Goal: Information Seeking & Learning: Learn about a topic

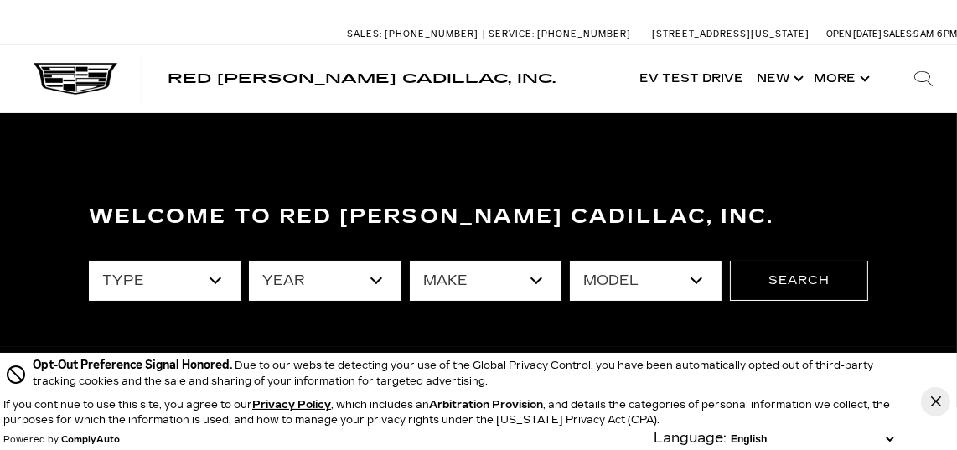
drag, startPoint x: 0, startPoint y: 0, endPoint x: 216, endPoint y: 278, distance: 352.5
click at [216, 278] on select "type" at bounding box center [165, 281] width 152 height 40
click at [376, 279] on select "year" at bounding box center [325, 281] width 152 height 40
click at [376, 281] on select "year" at bounding box center [325, 281] width 152 height 40
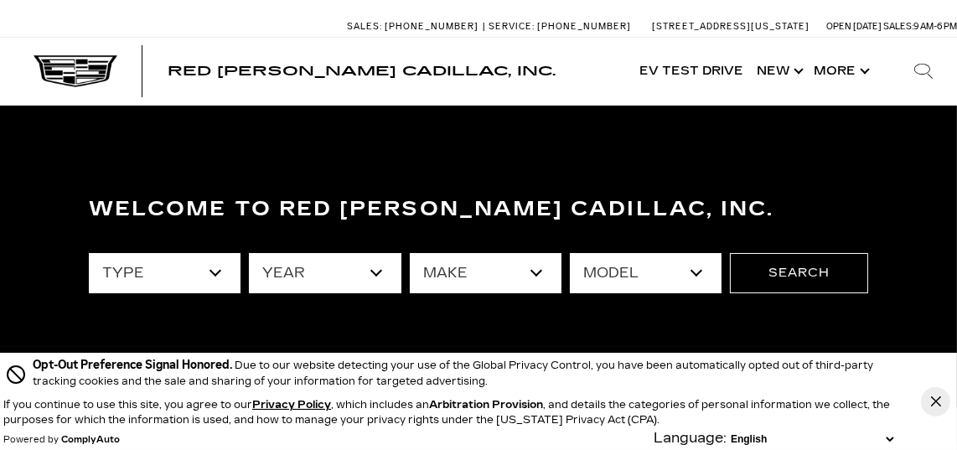
scroll to position [4, 0]
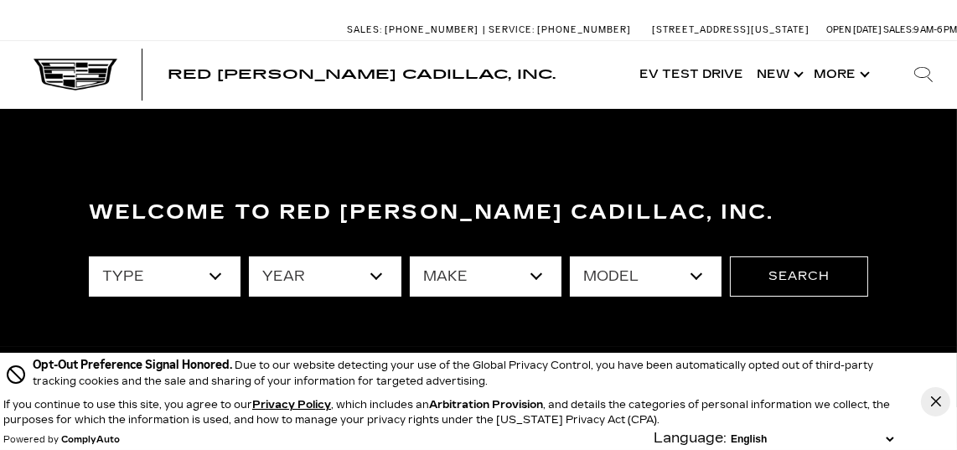
click at [535, 274] on select "make" at bounding box center [486, 277] width 152 height 40
click at [215, 276] on select "type" at bounding box center [165, 277] width 152 height 40
click at [89, 257] on select "type" at bounding box center [165, 277] width 152 height 40
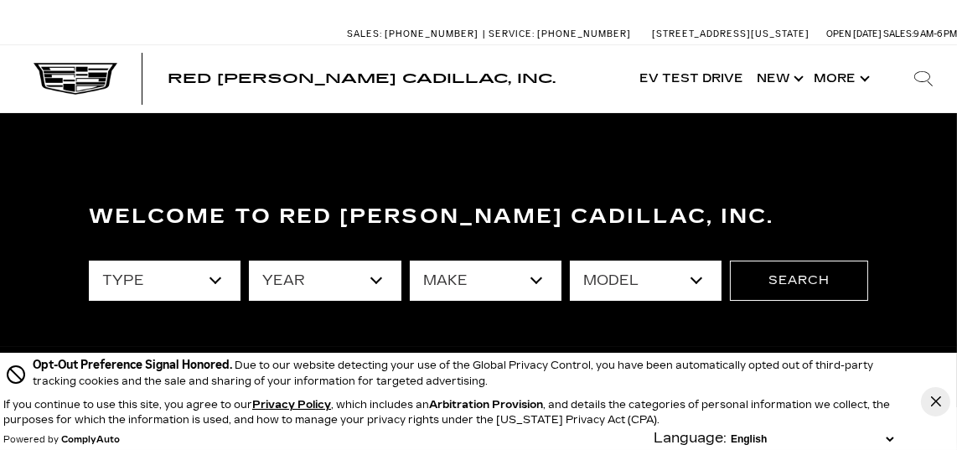
scroll to position [94, 0]
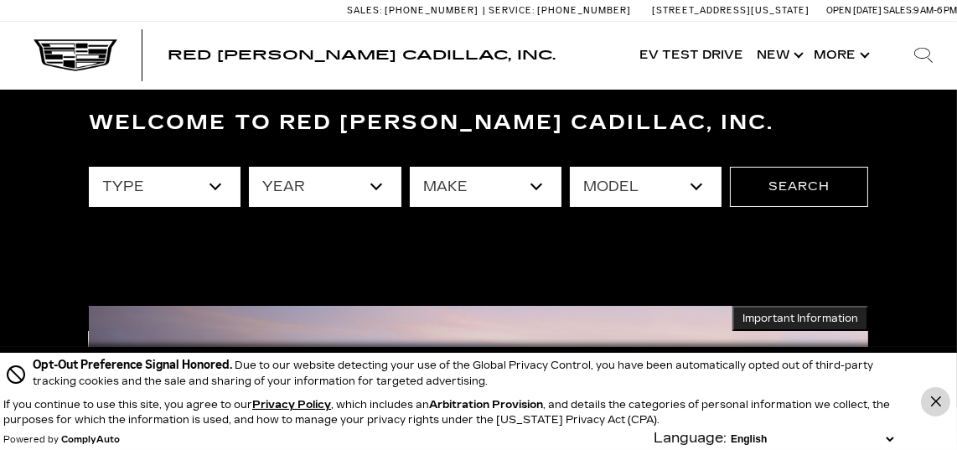
click at [935, 399] on icon "Close Button" at bounding box center [936, 402] width 10 height 10
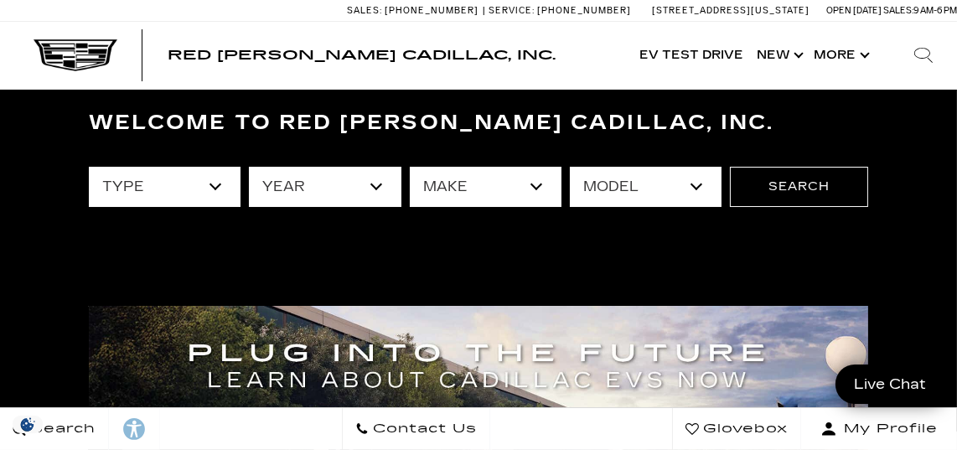
click at [277, 55] on span "Red [PERSON_NAME] Cadillac, Inc." at bounding box center [362, 55] width 388 height 16
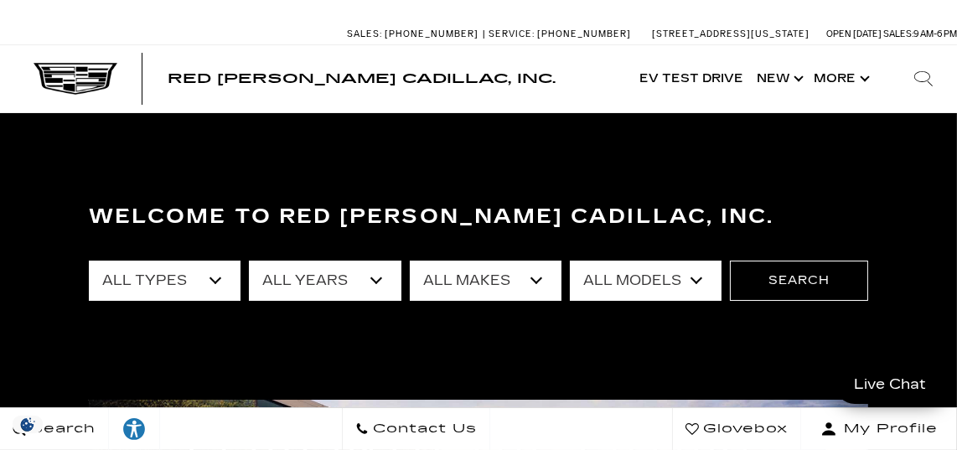
click at [215, 281] on select "All Types New Used Certified Used Demo" at bounding box center [165, 281] width 152 height 40
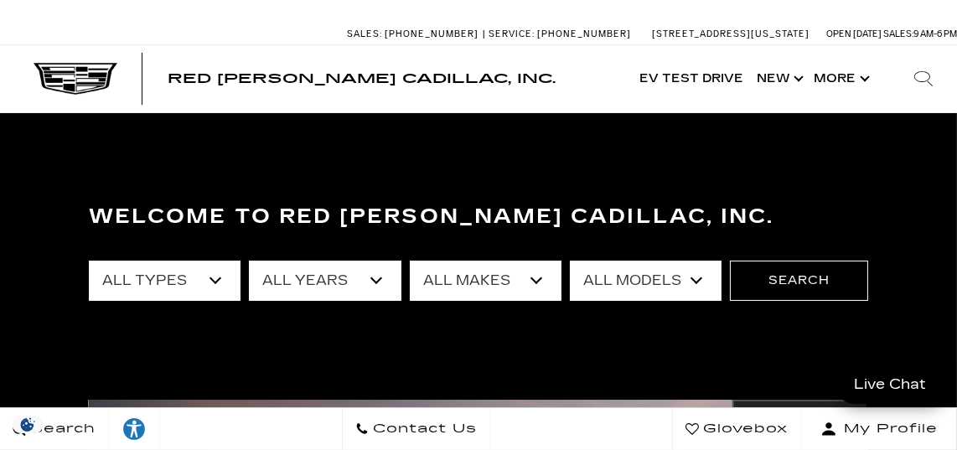
select select "New"
click at [89, 261] on select "All Types New Used Certified Used Demo" at bounding box center [165, 281] width 152 height 40
click at [376, 281] on select "All Years 2026 2025 2024" at bounding box center [325, 281] width 152 height 40
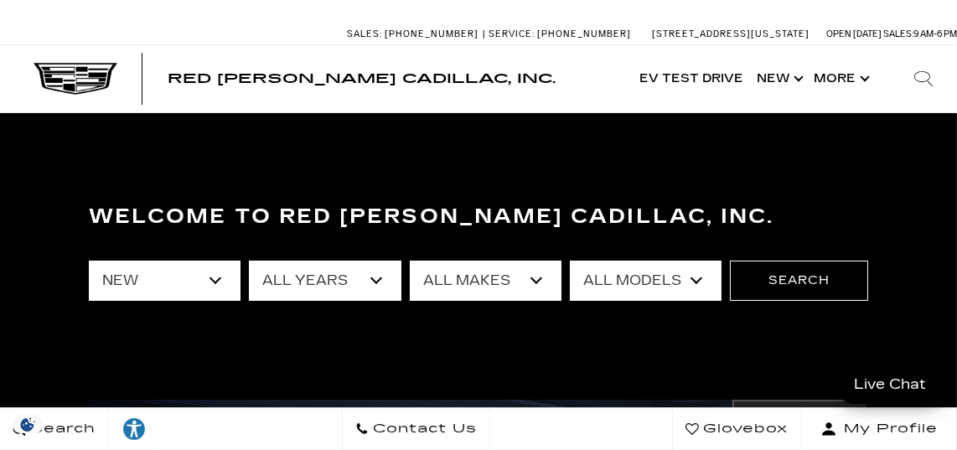
select select "2025"
click at [249, 261] on select "All Years 2026 2025 2024" at bounding box center [325, 281] width 152 height 40
click at [533, 280] on select "All Makes Cadillac" at bounding box center [486, 281] width 152 height 40
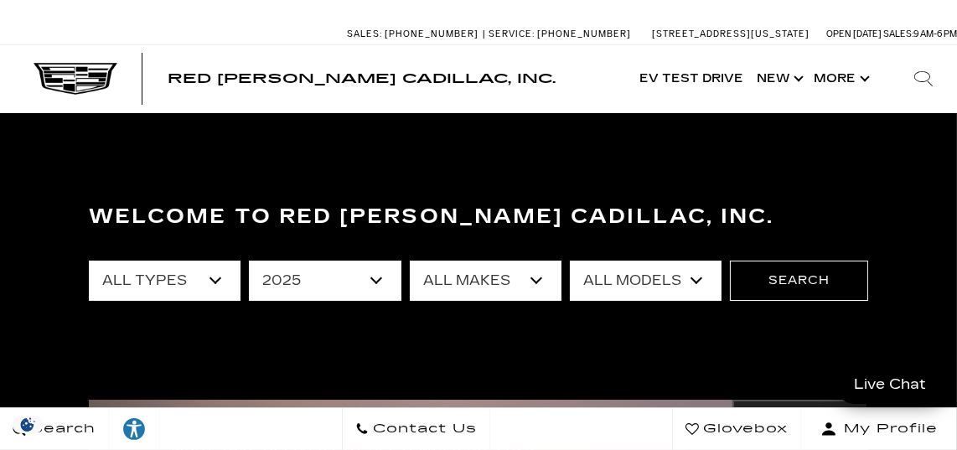
select select "Cadillac"
click at [410, 261] on select "All Makes Cadillac" at bounding box center [486, 281] width 152 height 40
click at [696, 281] on select "All Models CT4 Escalade Escalade ESV ESCALADE IQ LYRIQ OPTIQ XT5 XT6" at bounding box center [646, 281] width 152 height 40
select select "XT6"
click at [570, 261] on select "All Models CT4 Escalade Escalade ESV ESCALADE IQ LYRIQ OPTIQ XT5 XT6" at bounding box center [646, 281] width 152 height 40
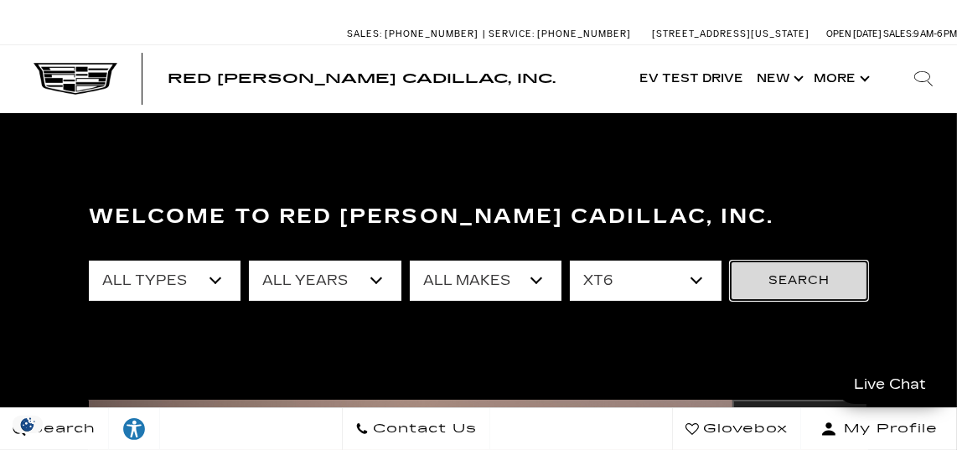
click at [806, 277] on button "Search" at bounding box center [799, 281] width 138 height 40
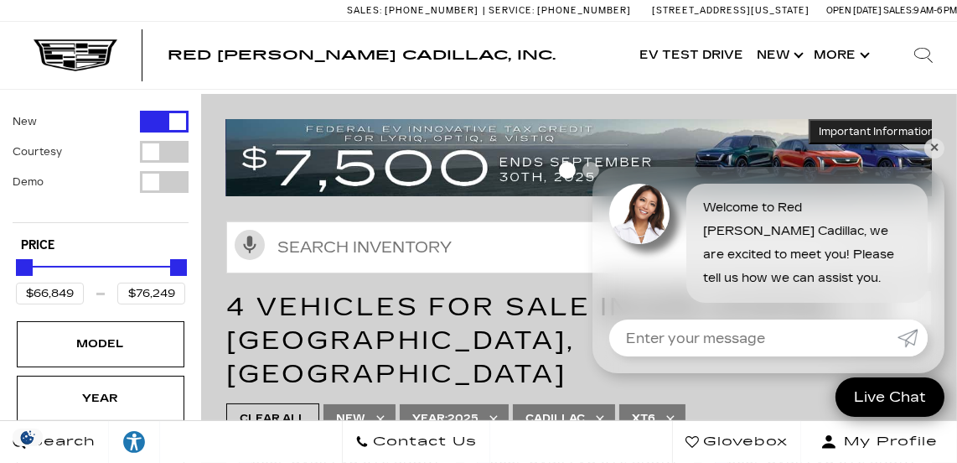
scroll to position [107, 0]
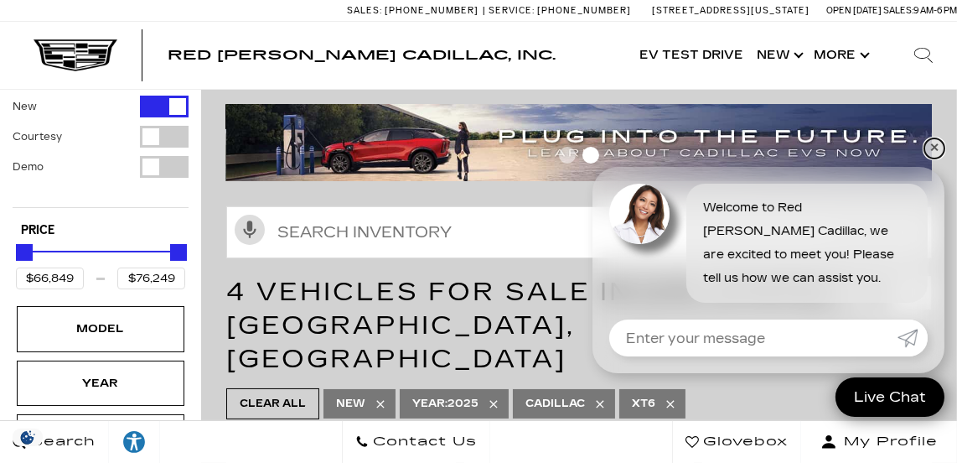
click at [936, 149] on link "✕" at bounding box center [935, 148] width 20 height 20
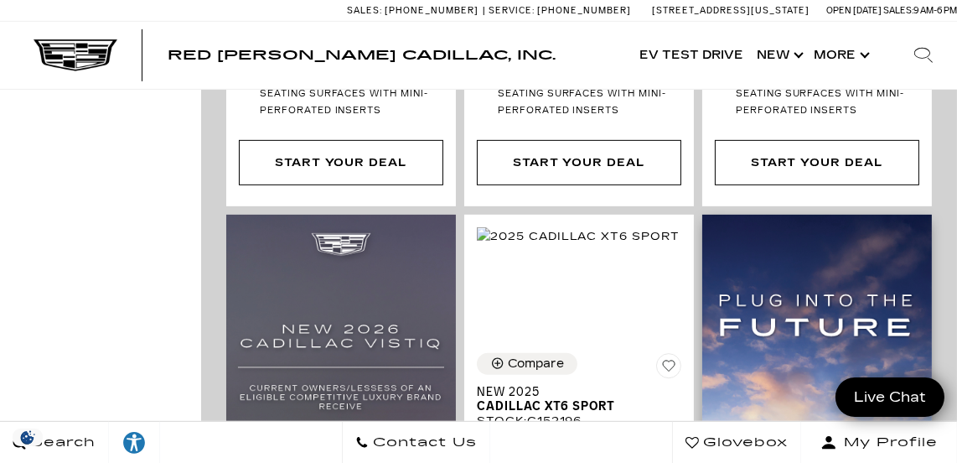
scroll to position [1061, 0]
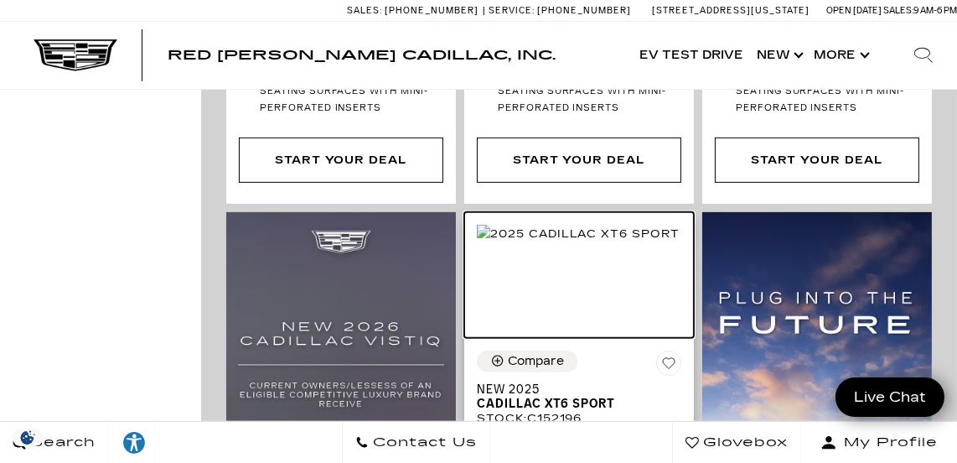
click at [615, 225] on img at bounding box center [578, 234] width 203 height 18
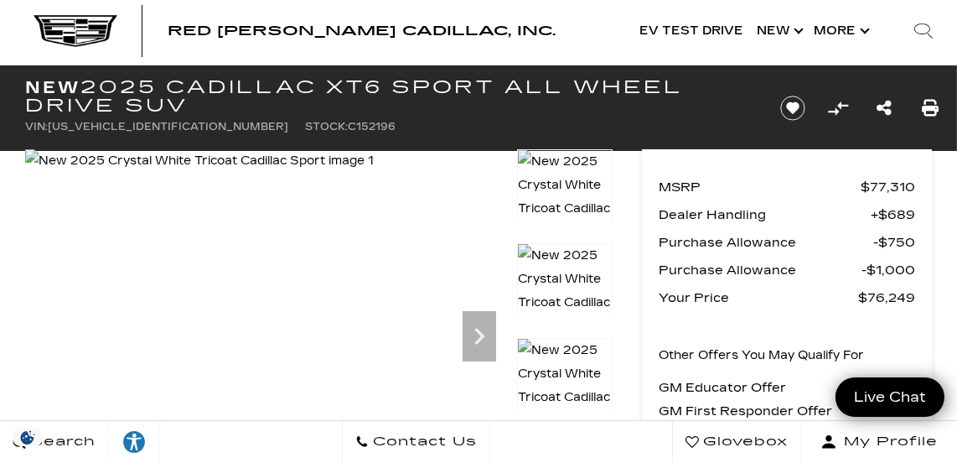
scroll to position [30, 0]
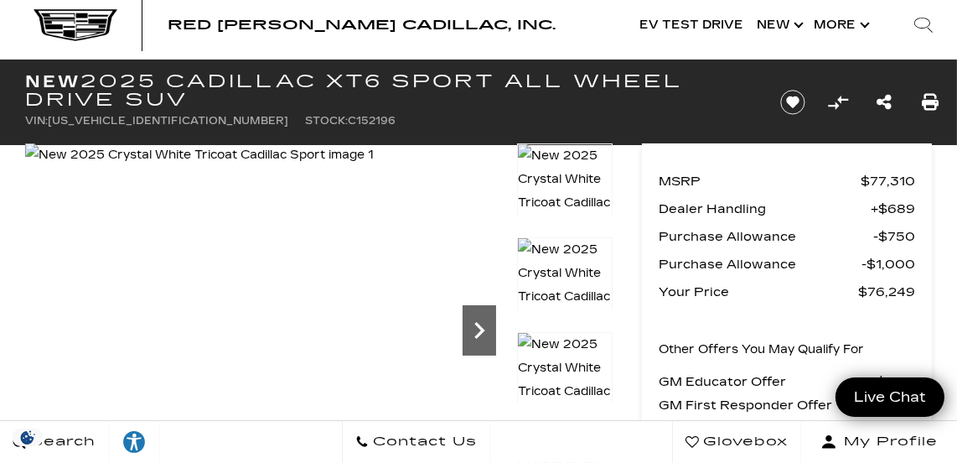
click at [477, 325] on icon "Next" at bounding box center [480, 331] width 34 height 34
click at [477, 325] on icon "Next" at bounding box center [479, 330] width 10 height 17
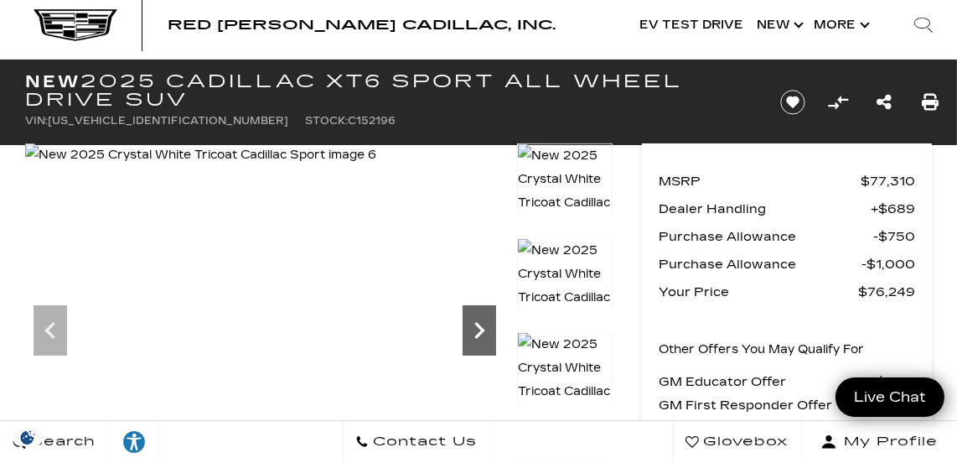
click at [477, 325] on icon "Next" at bounding box center [479, 330] width 10 height 17
click at [479, 324] on icon "Next" at bounding box center [479, 330] width 10 height 17
click at [479, 323] on icon "Next" at bounding box center [479, 330] width 10 height 17
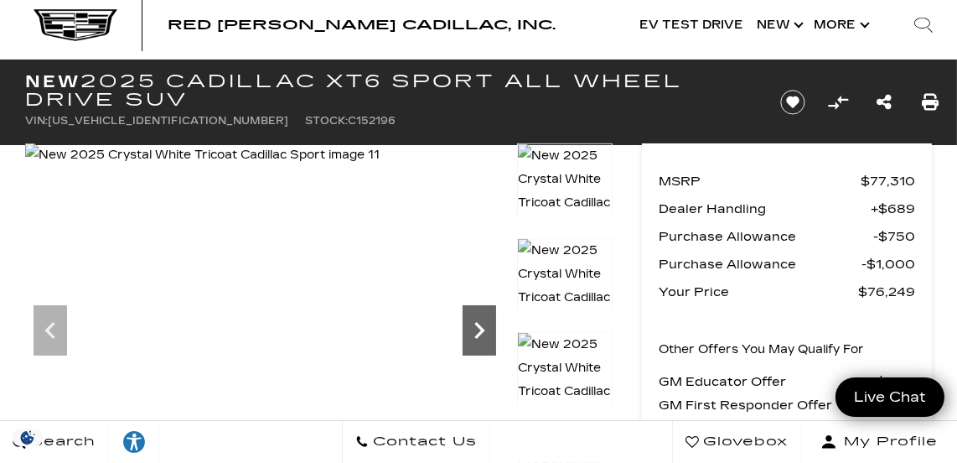
click at [479, 324] on icon "Next" at bounding box center [479, 330] width 10 height 17
click at [480, 324] on icon "Next" at bounding box center [480, 331] width 34 height 34
click at [382, 167] on img at bounding box center [203, 154] width 357 height 23
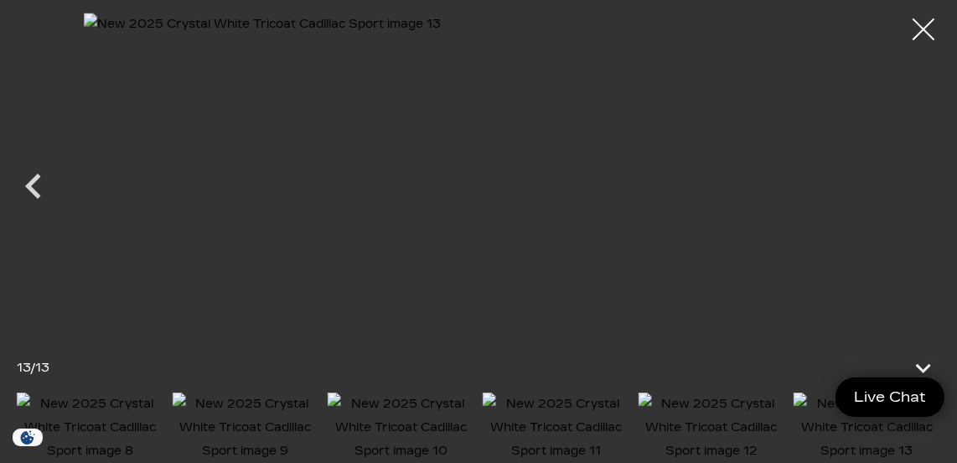
click at [926, 26] on div at bounding box center [924, 30] width 44 height 44
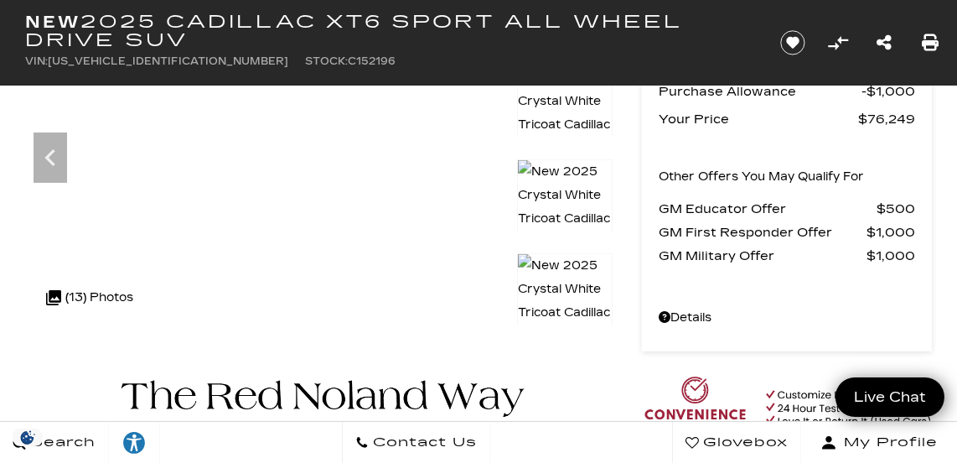
scroll to position [0, 0]
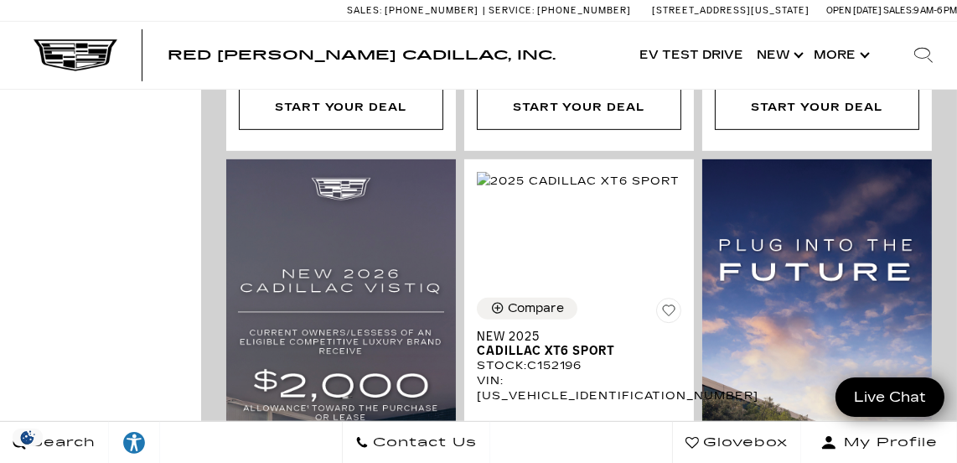
scroll to position [1108, 0]
